Goal: Navigation & Orientation: Understand site structure

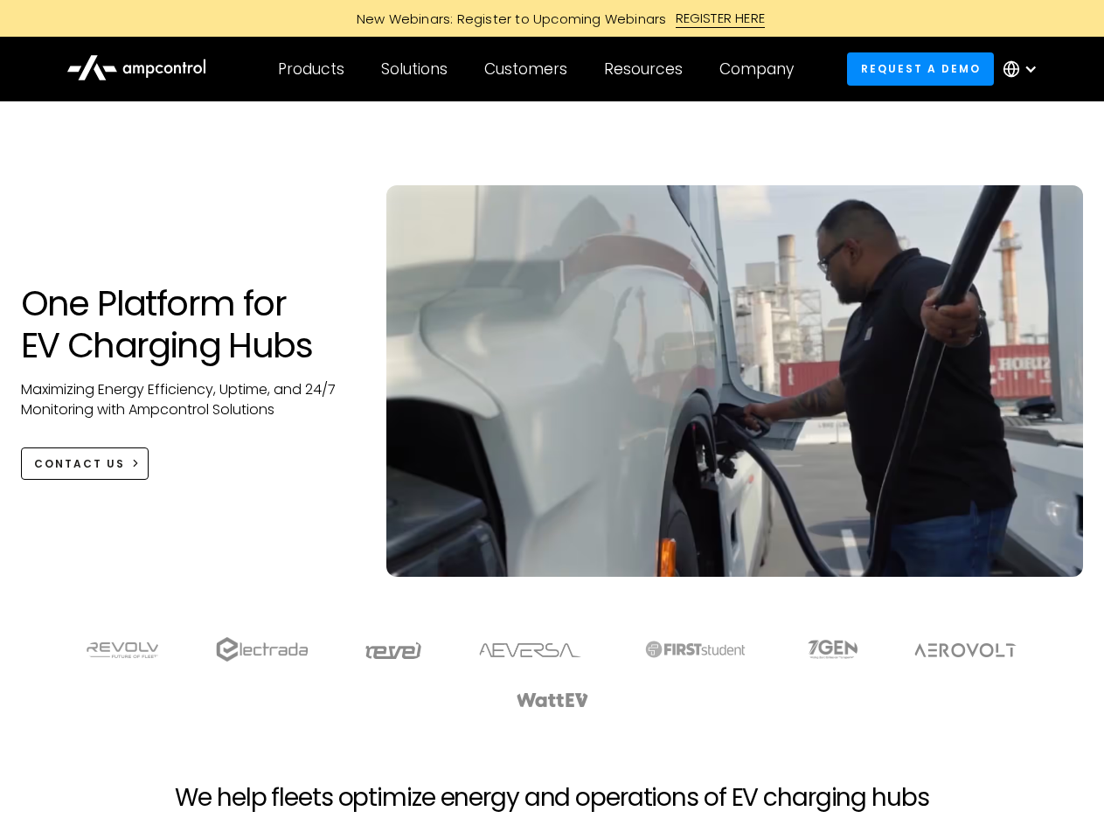
click at [537, 69] on div "Customers" at bounding box center [525, 68] width 83 height 19
click at [310, 69] on div "Products" at bounding box center [311, 68] width 66 height 19
click at [415, 69] on div "Solutions" at bounding box center [414, 68] width 66 height 19
click at [529, 69] on div "Customers" at bounding box center [525, 68] width 83 height 19
click at [647, 69] on div "Resources" at bounding box center [643, 68] width 79 height 19
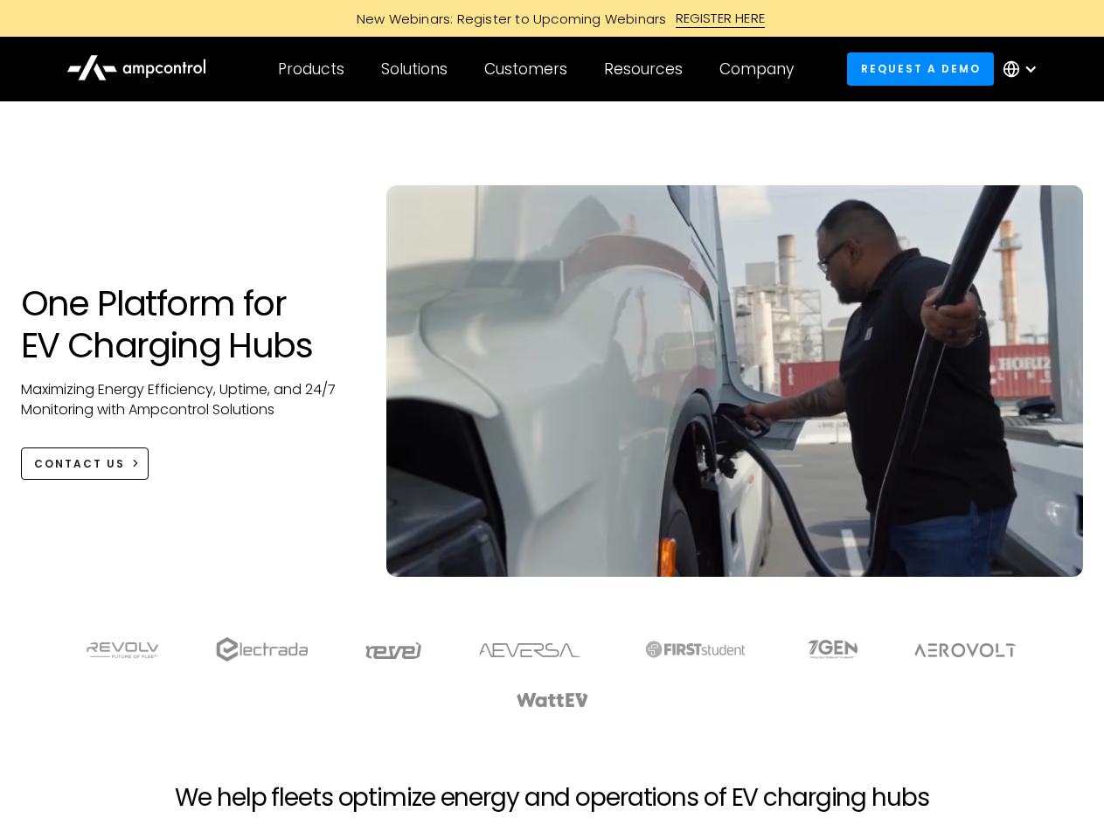
click at [762, 69] on div "Company" at bounding box center [756, 68] width 74 height 19
click at [1024, 69] on div at bounding box center [1030, 69] width 14 height 14
